Goal: Information Seeking & Learning: Learn about a topic

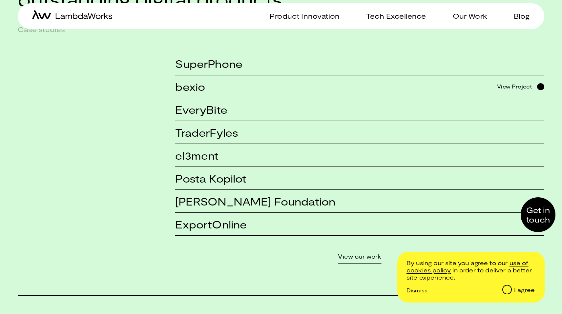
scroll to position [577, 0]
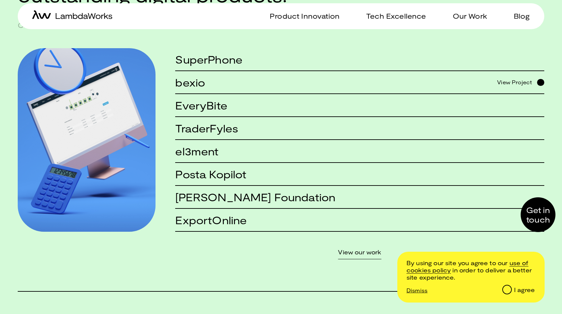
click at [237, 87] on link "bexio View Project" at bounding box center [359, 82] width 369 height 23
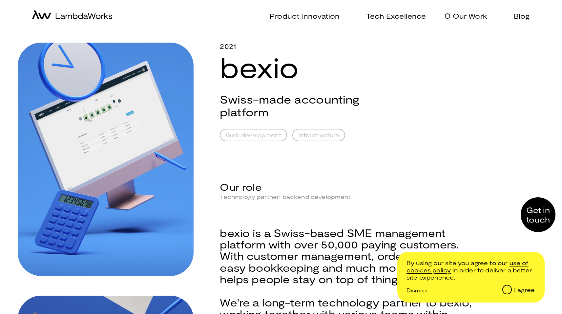
click at [468, 18] on p "Our Work" at bounding box center [470, 16] width 34 height 10
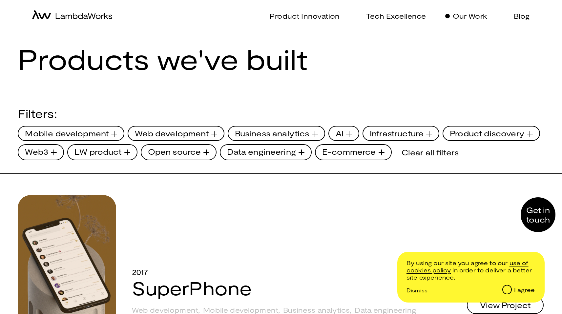
click at [252, 130] on span "Business analytics" at bounding box center [272, 133] width 74 height 11
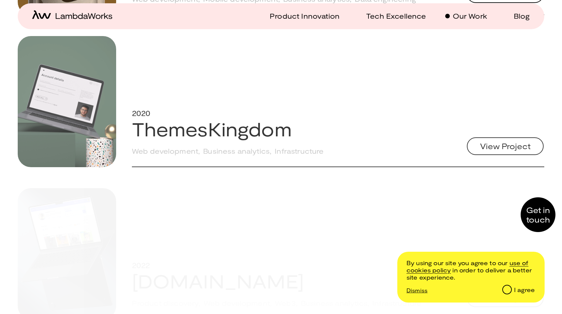
scroll to position [345, 0]
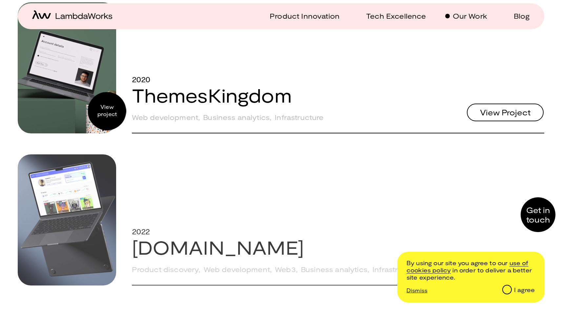
click at [106, 110] on div "View project" at bounding box center [67, 67] width 98 height 131
